Goal: Task Accomplishment & Management: Complete application form

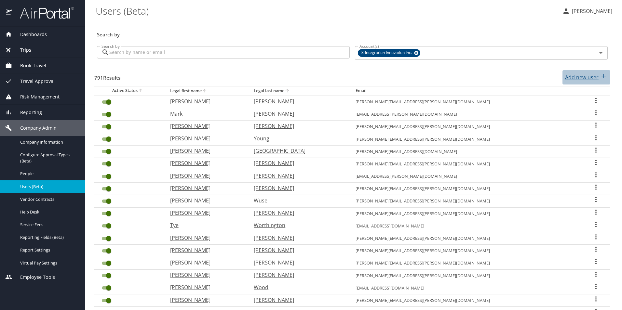
click at [575, 77] on p "Add new user" at bounding box center [582, 78] width 34 height 8
select select "US"
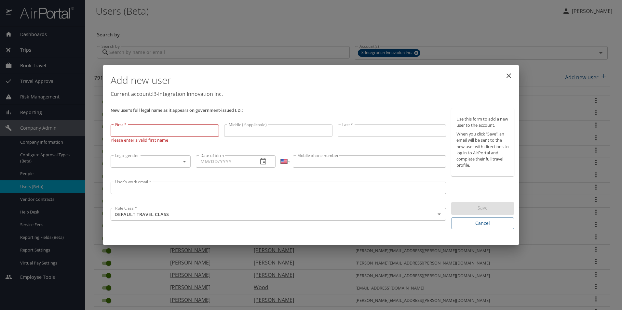
click at [158, 134] on input "First *" at bounding box center [165, 131] width 108 height 12
type input "[PERSON_NAME]"
click at [272, 132] on input "Middle (if applicable)" at bounding box center [278, 131] width 108 height 12
click at [278, 133] on input "Middle (if applicable)" at bounding box center [278, 132] width 108 height 12
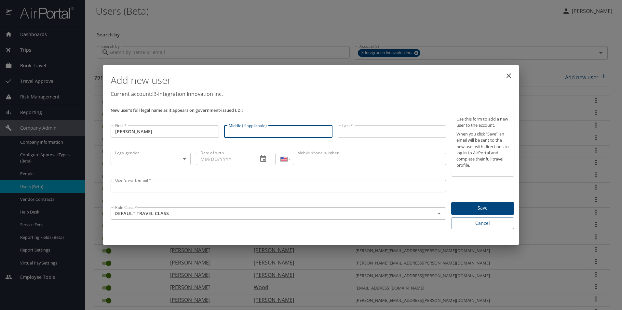
paste input "[PERSON_NAME]"
type input "[PERSON_NAME]"
click at [364, 130] on input "Last *" at bounding box center [392, 132] width 108 height 12
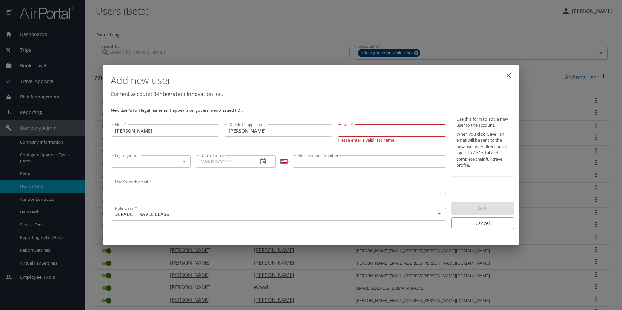
click at [377, 129] on input "Last *" at bounding box center [392, 131] width 108 height 12
paste input "Brown"
type input "Brown"
click at [153, 162] on body "Dashboards AirPortal 360™ Manager My Travel Dashboard Trips Airtinerary® Lookup…" at bounding box center [311, 155] width 622 height 310
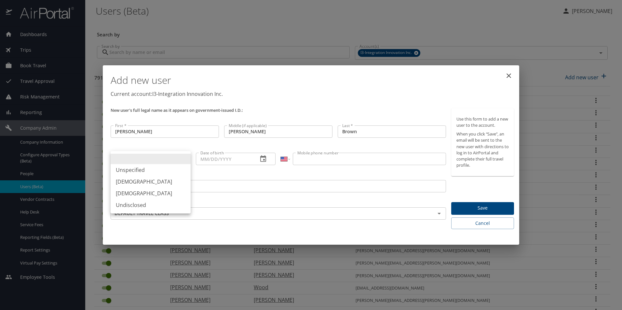
click at [139, 192] on li "[DEMOGRAPHIC_DATA]" at bounding box center [151, 194] width 80 height 12
type input "[DEMOGRAPHIC_DATA]"
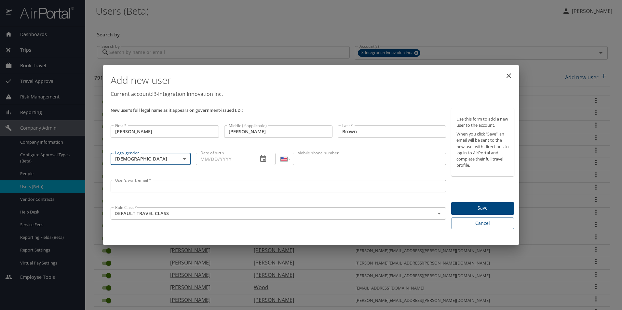
click at [205, 159] on input "Date of birth" at bounding box center [224, 159] width 57 height 12
type input "[DATE]"
click at [314, 162] on input "Mobile phone number" at bounding box center [369, 159] width 153 height 12
click at [358, 165] on input "Mobile phone number" at bounding box center [369, 159] width 153 height 12
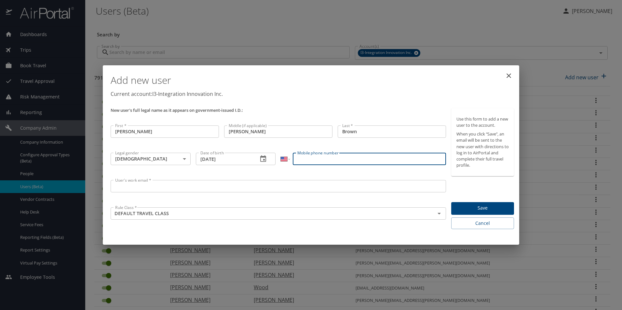
paste input "[PHONE_NUMBER]"
type input "[PHONE_NUMBER]"
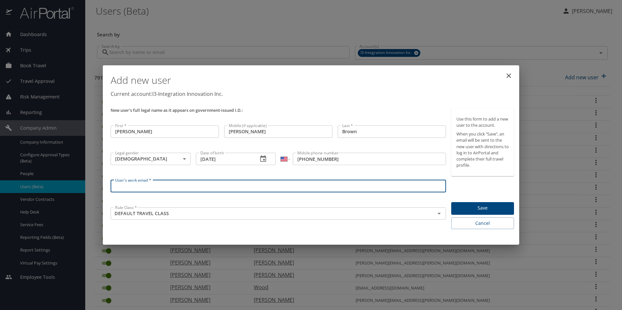
click at [221, 187] on input "User's work email *" at bounding box center [279, 186] width 336 height 12
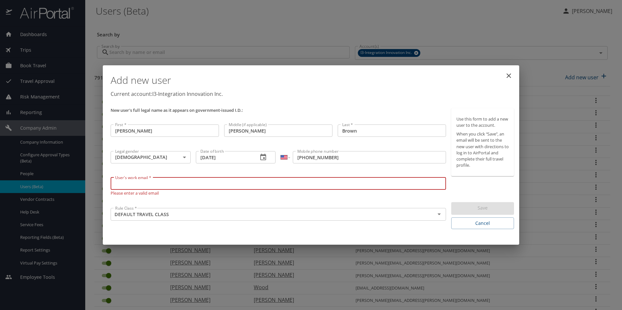
click at [214, 186] on input "User's work email *" at bounding box center [279, 184] width 336 height 12
paste input "[PERSON_NAME][EMAIL_ADDRESS][DOMAIN_NAME]"
click at [440, 214] on icon "Open" at bounding box center [439, 215] width 3 height 2
type input "[PERSON_NAME][EMAIL_ADDRESS][DOMAIN_NAME]"
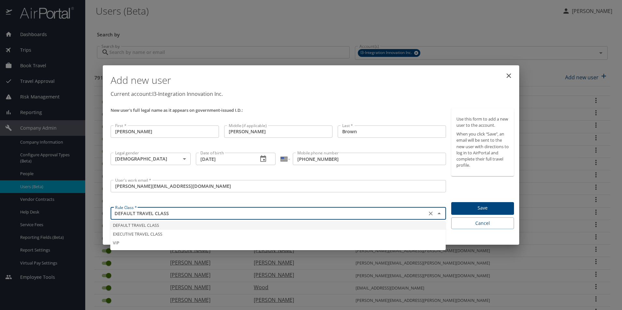
click at [144, 223] on li "DEFAULT TRAVEL CLASS" at bounding box center [278, 225] width 336 height 9
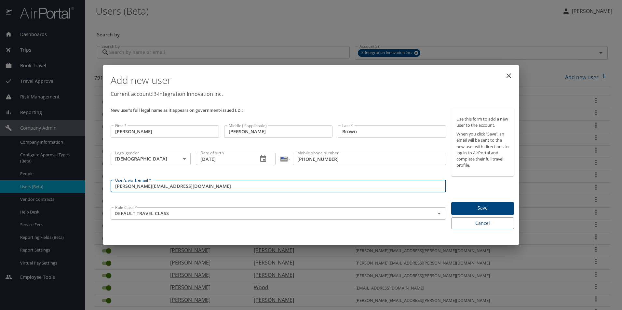
click at [308, 185] on input "[PERSON_NAME][EMAIL_ADDRESS][DOMAIN_NAME]" at bounding box center [279, 186] width 336 height 12
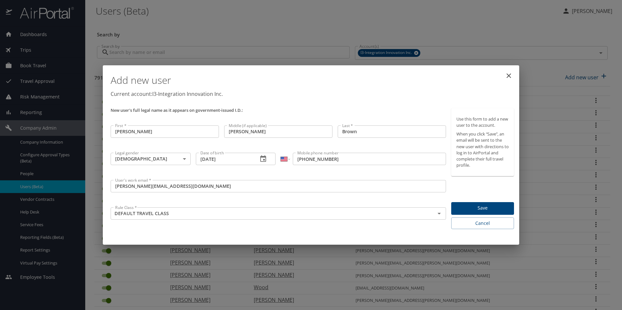
click at [500, 208] on span "Save" at bounding box center [483, 208] width 52 height 8
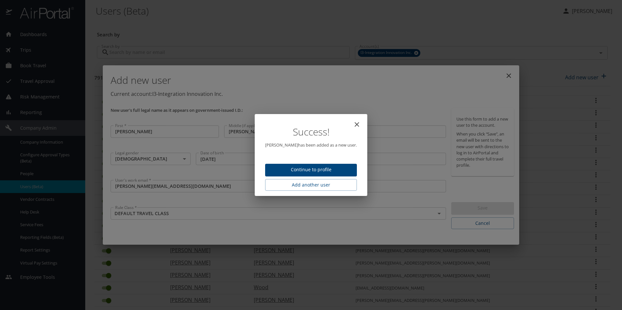
click at [355, 123] on icon "close" at bounding box center [357, 124] width 5 height 5
type input "[DATE]"
